Goal: Transaction & Acquisition: Purchase product/service

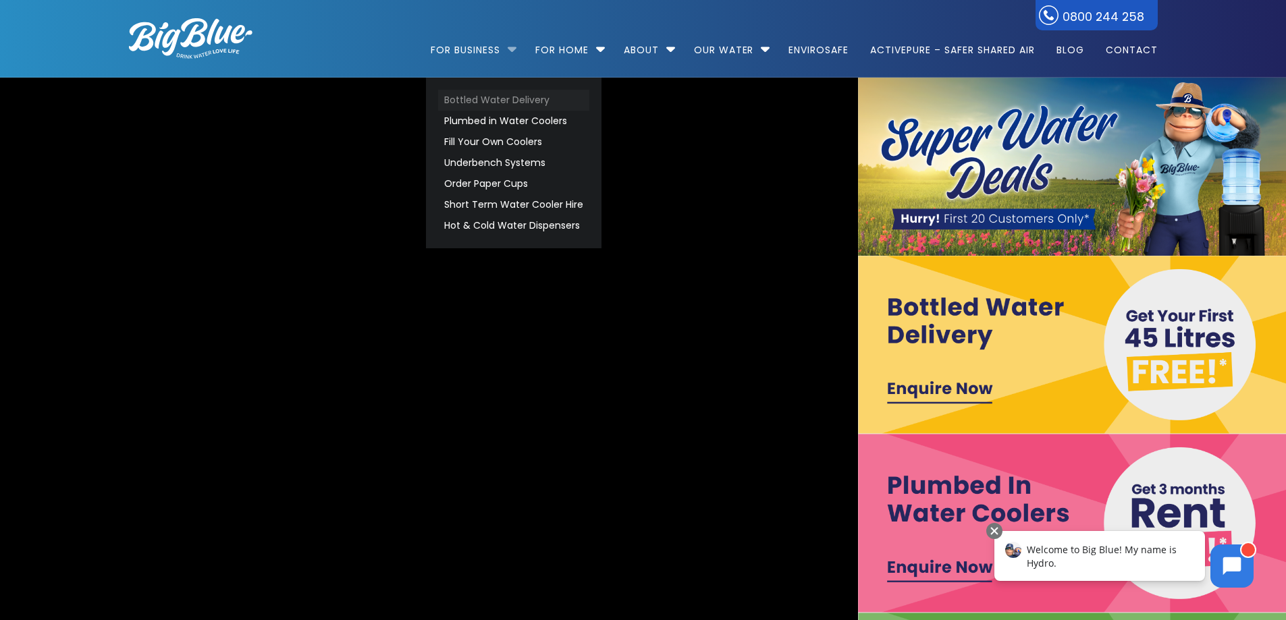
click at [507, 105] on link "Bottled Water Delivery" at bounding box center [513, 100] width 151 height 21
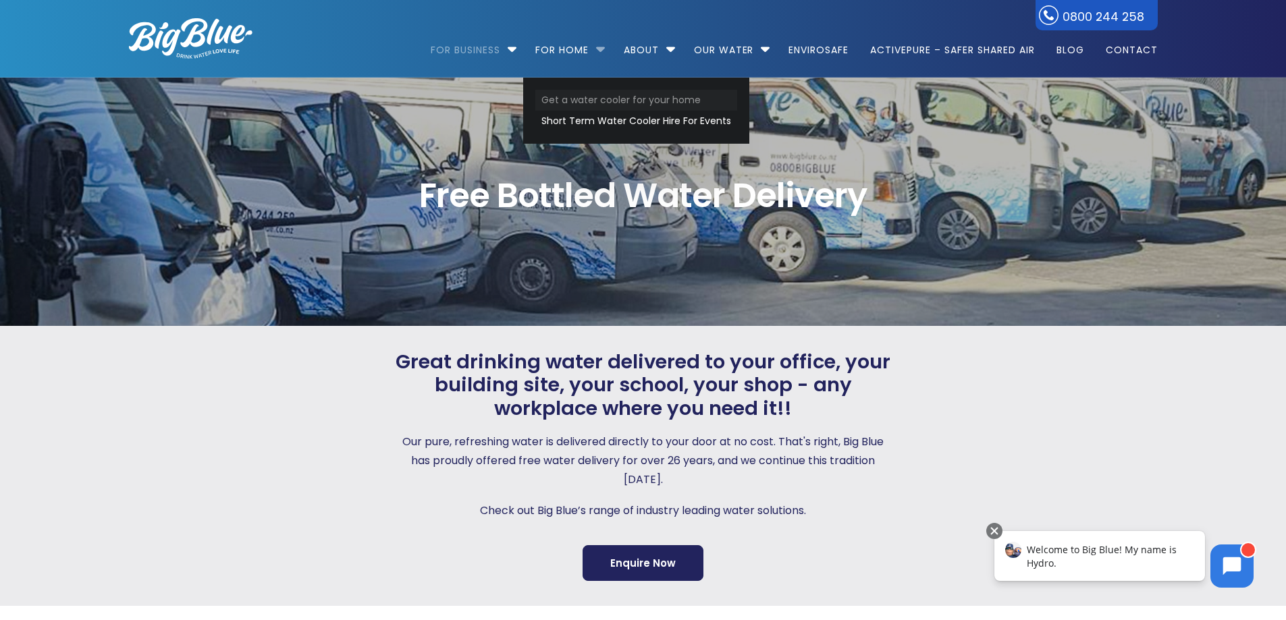
click at [589, 99] on link "Get a water cooler for your home" at bounding box center [636, 100] width 202 height 21
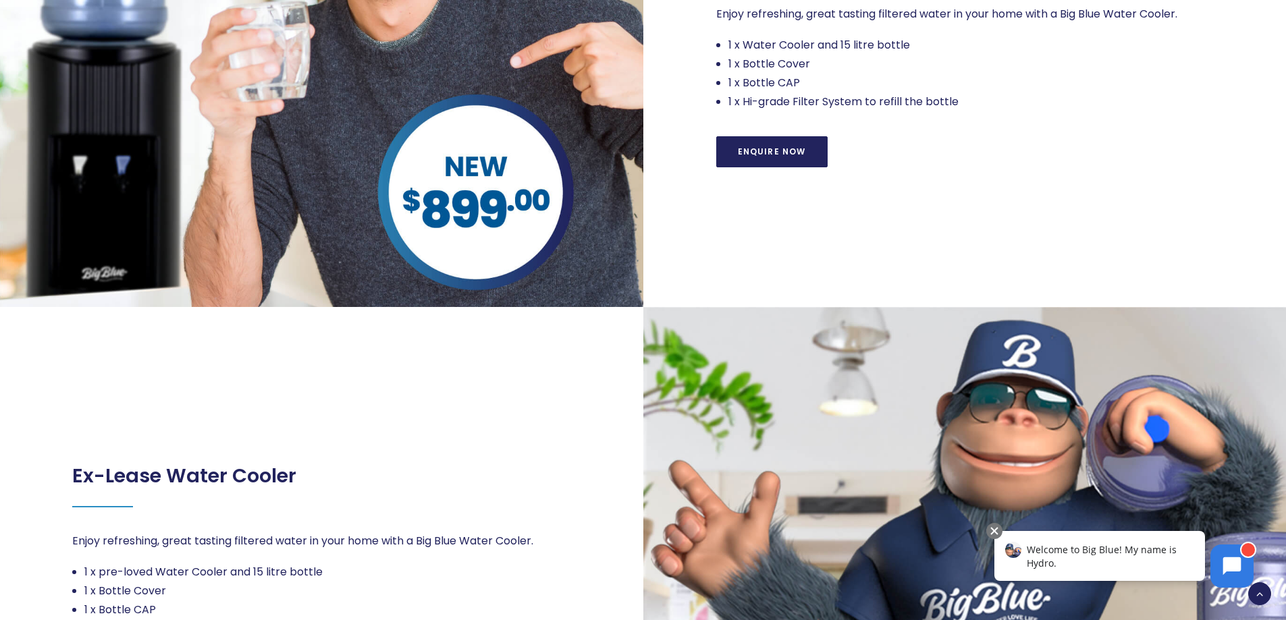
scroll to position [945, 0]
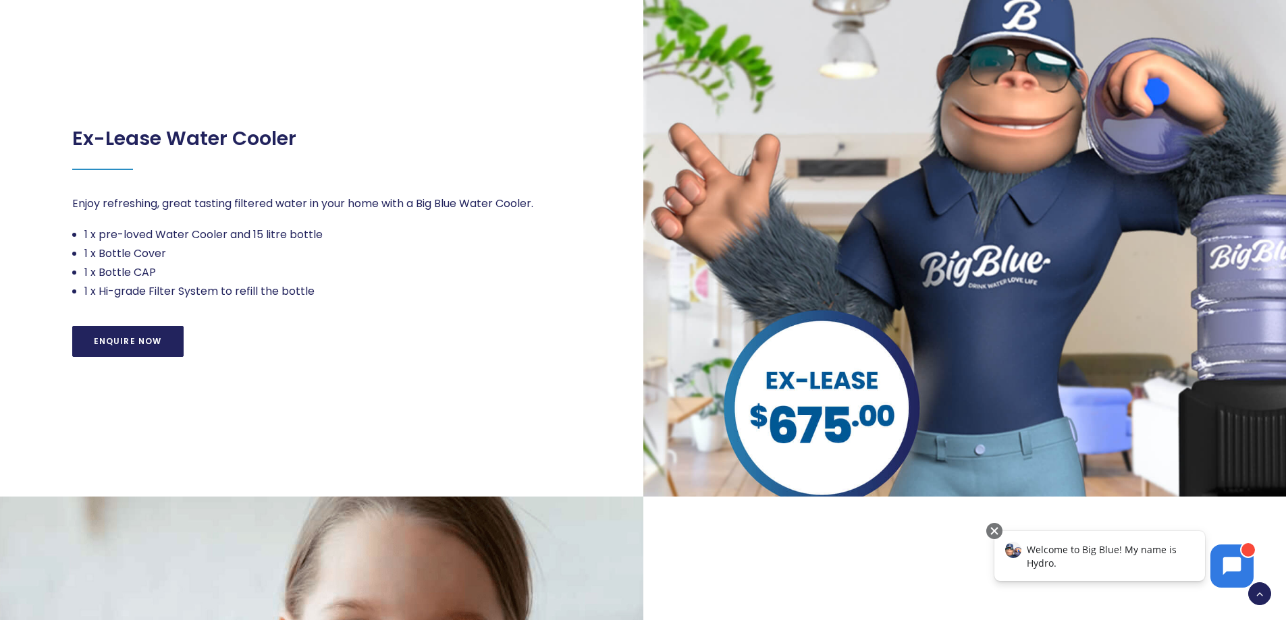
click at [285, 123] on div "Ex-Lease Water Cooler" at bounding box center [184, 130] width 224 height 42
drag, startPoint x: 389, startPoint y: 146, endPoint x: 285, endPoint y: 154, distance: 104.2
click at [389, 146] on div "Ex-Lease Water Cooler" at bounding box center [321, 139] width 498 height 61
